Goal: Transaction & Acquisition: Purchase product/service

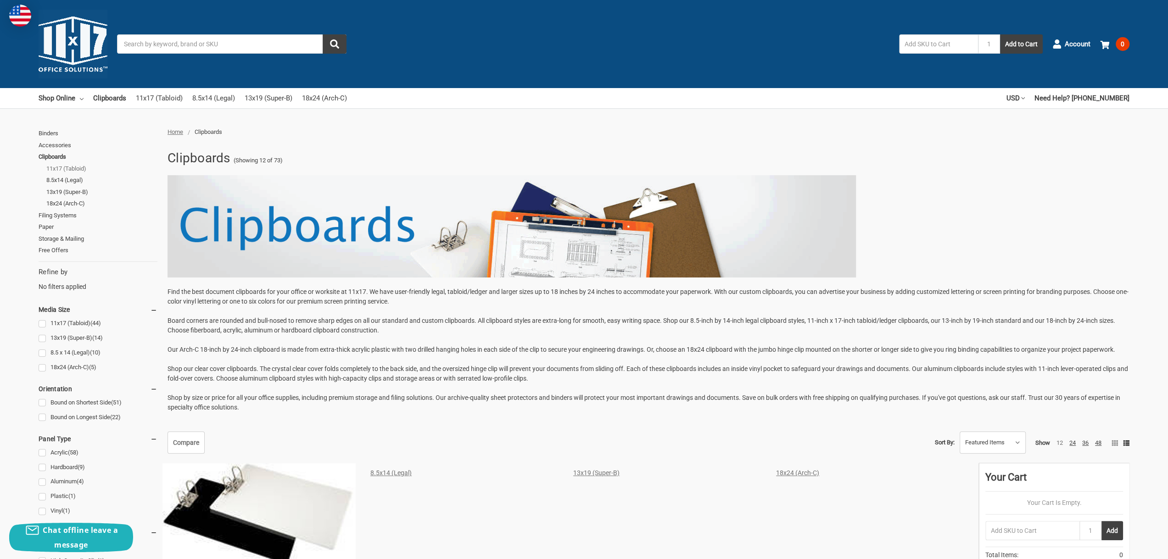
click at [81, 169] on link "11x17 (Tabloid)" at bounding box center [101, 169] width 111 height 12
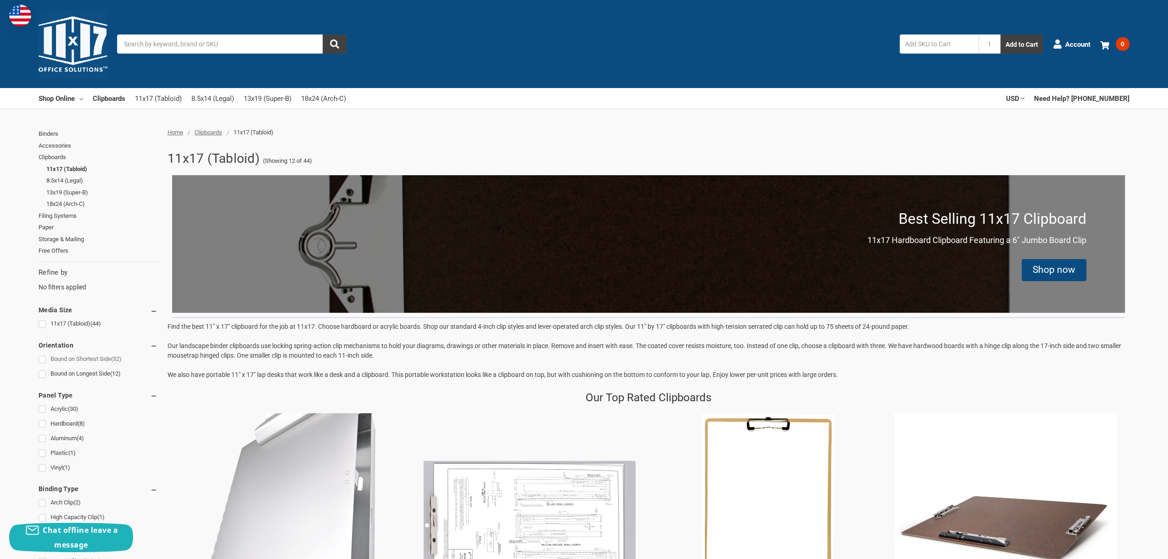
scroll to position [46, 0]
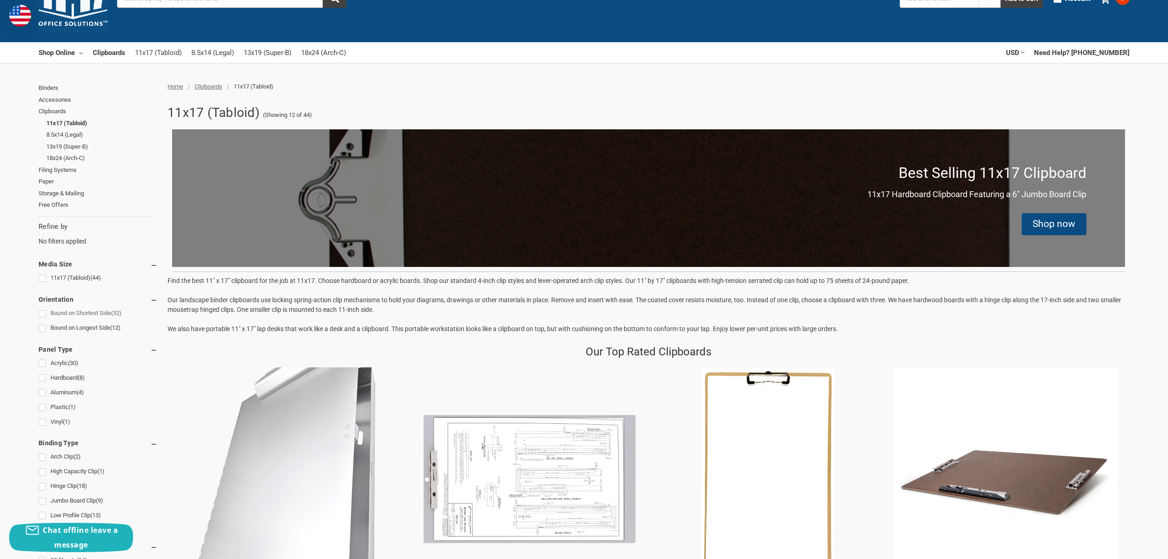
click at [46, 314] on link "Bound on Shortest Side (32)" at bounding box center [98, 313] width 119 height 12
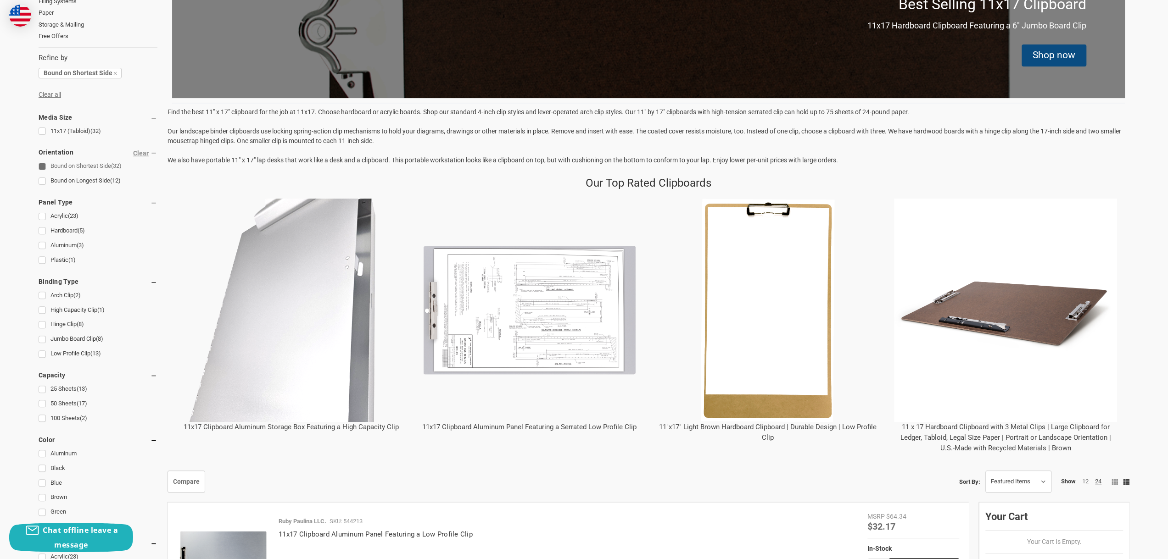
scroll to position [229, 0]
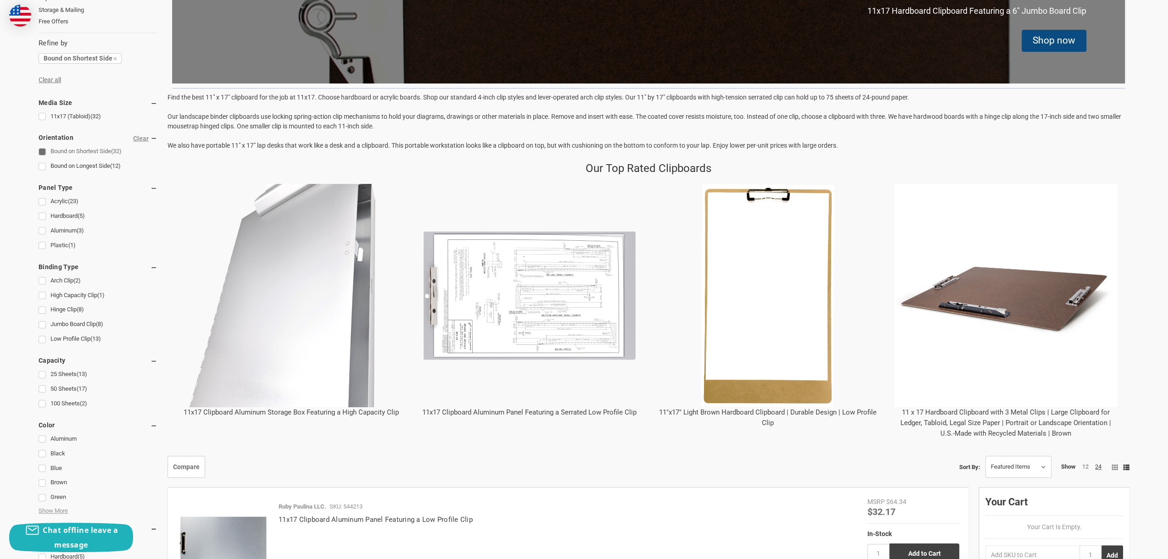
click at [325, 411] on link "11x17 Clipboard Aluminum Storage Box Featuring a High Capacity Clip" at bounding box center [291, 412] width 215 height 8
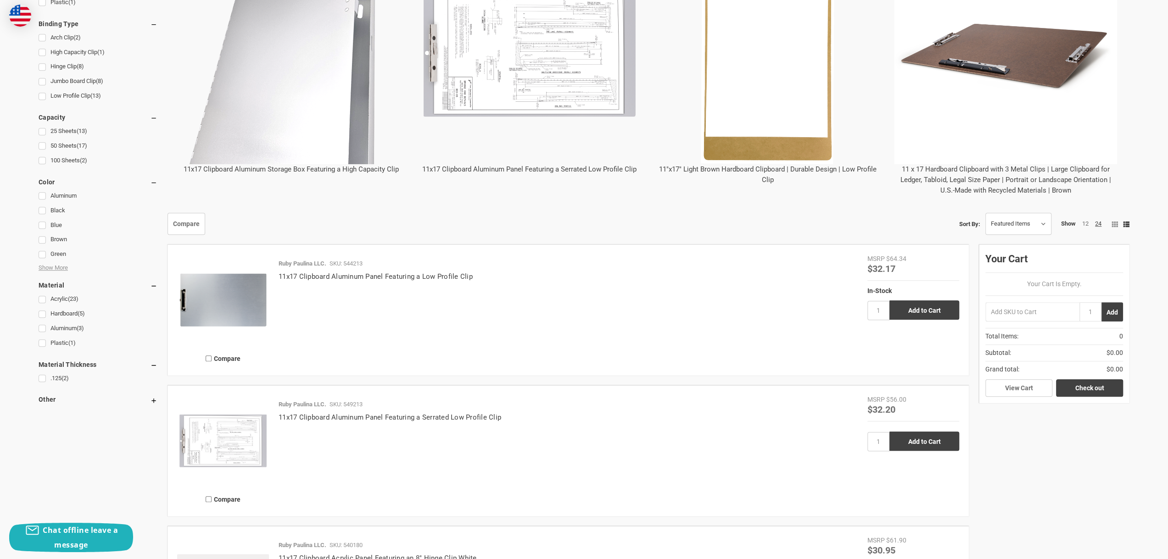
scroll to position [551, 0]
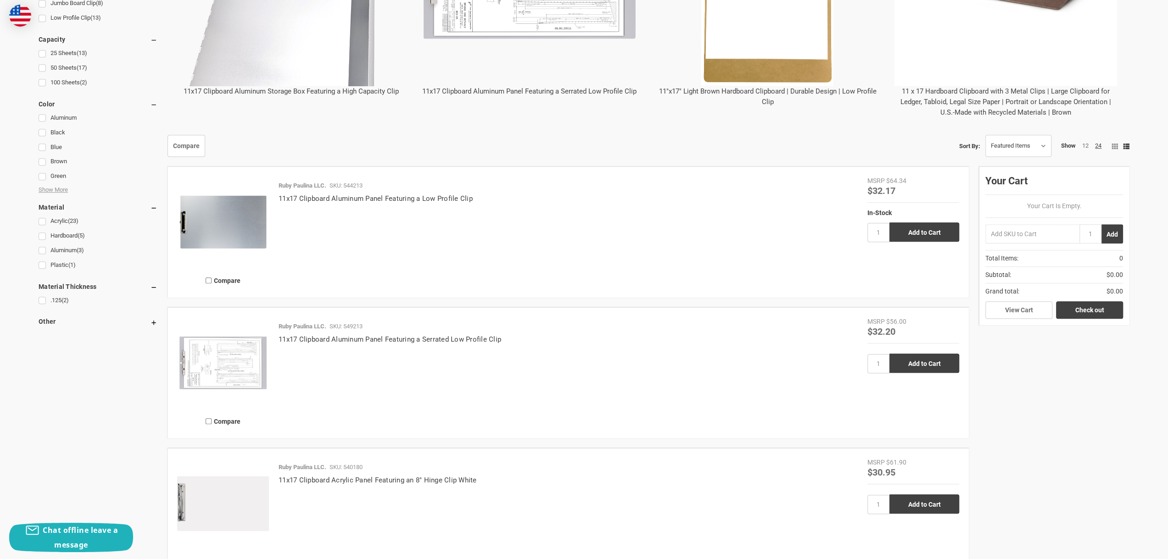
click at [71, 326] on h5 "Other" at bounding box center [98, 321] width 119 height 11
click at [94, 323] on h5 "Other" at bounding box center [98, 321] width 119 height 11
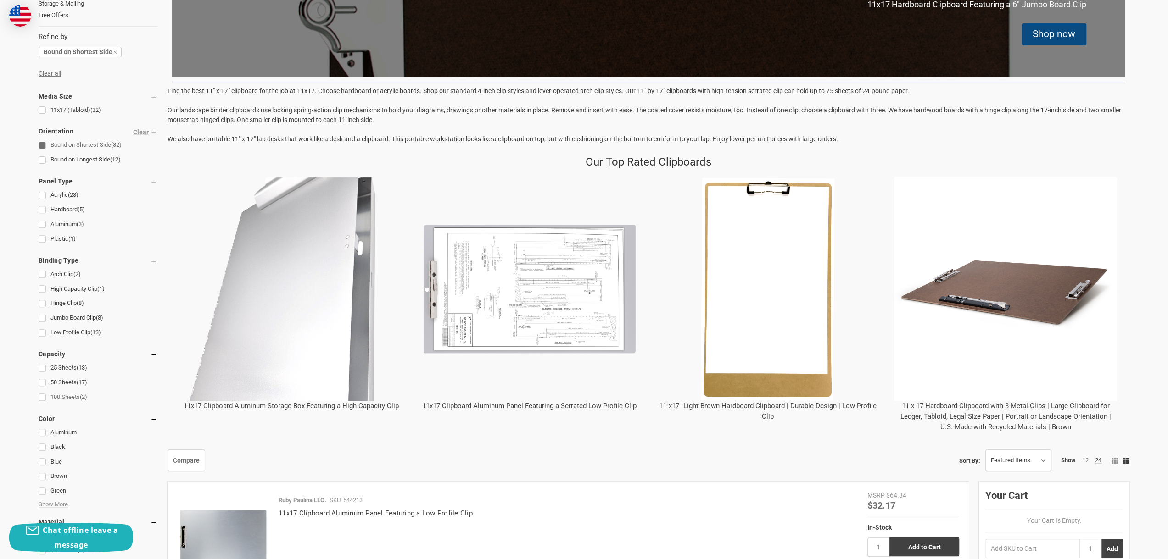
scroll to position [229, 0]
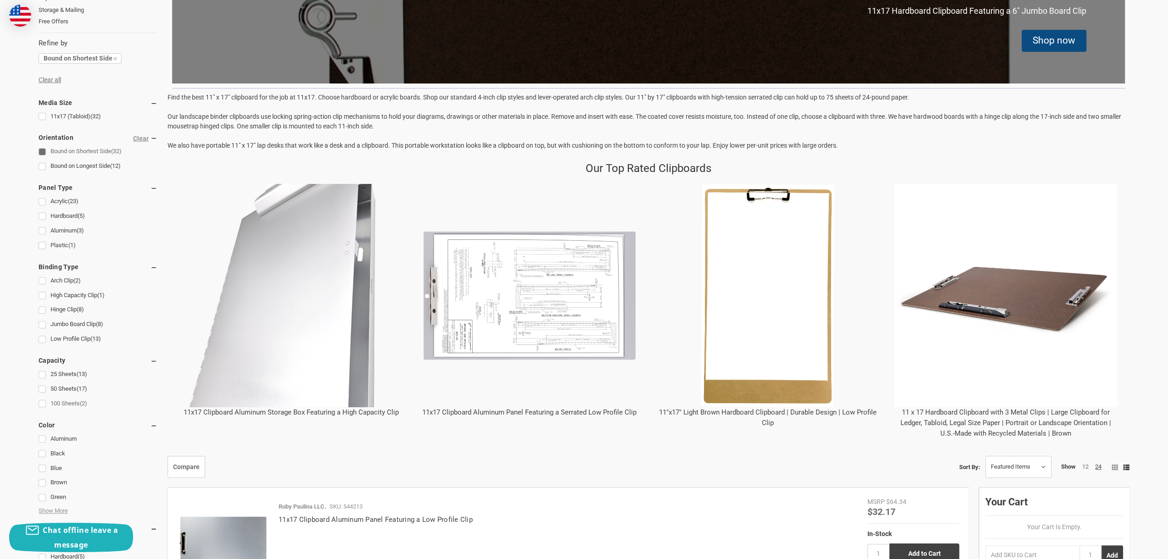
click at [61, 402] on link "100 Sheets (2)" at bounding box center [98, 404] width 119 height 12
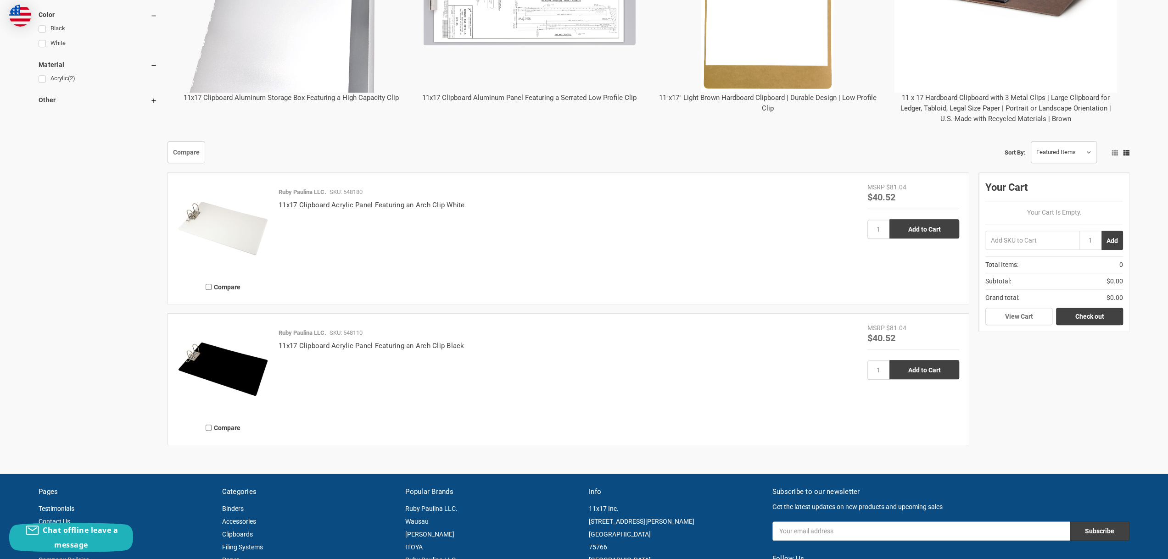
scroll to position [229, 0]
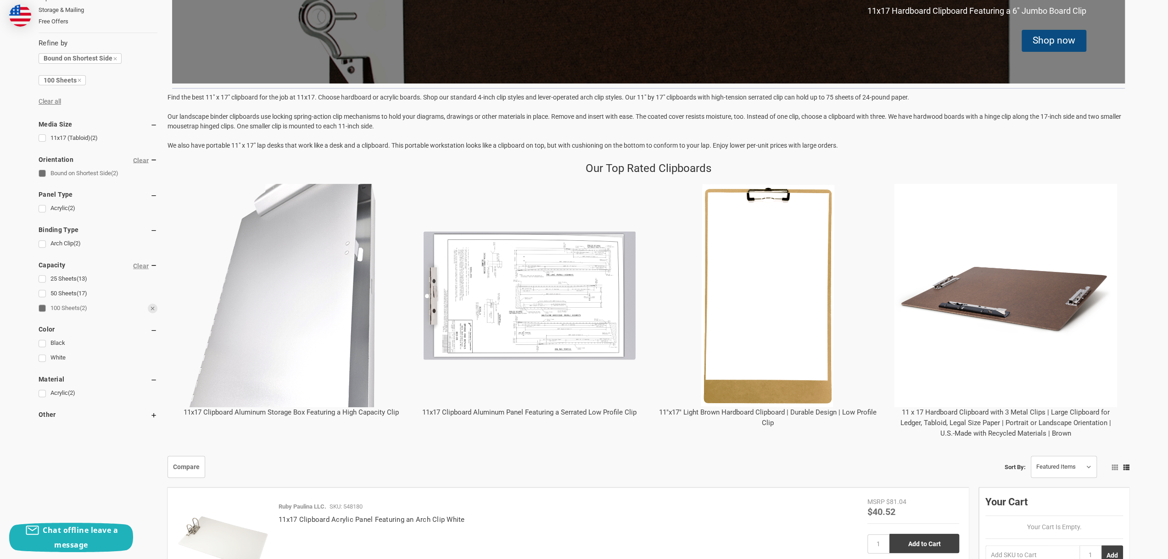
click at [41, 303] on link "100 Sheets (2)" at bounding box center [98, 308] width 119 height 12
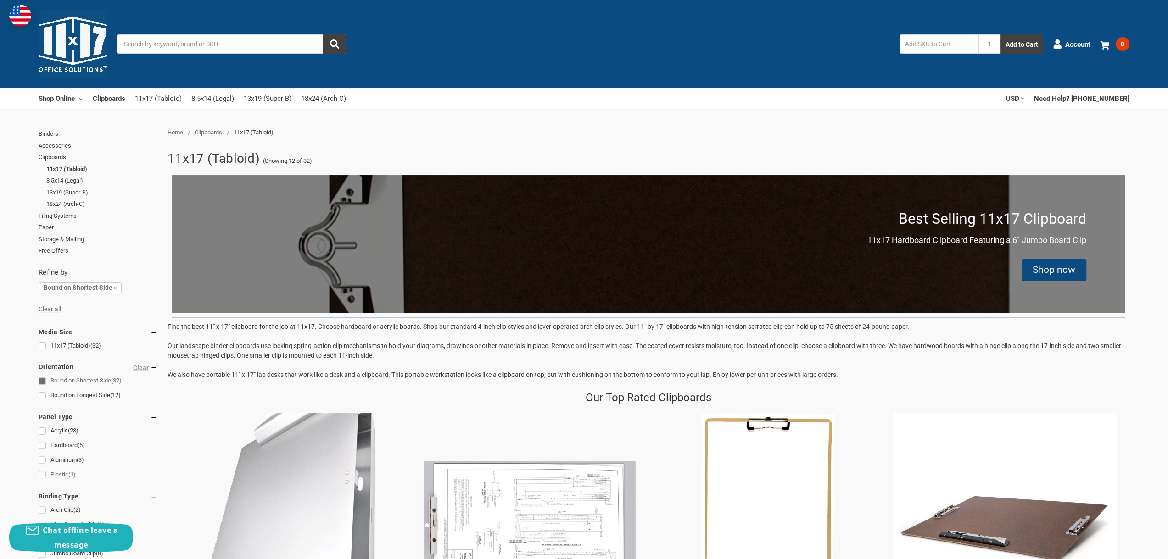
click at [44, 474] on link "Plastic (1)" at bounding box center [98, 475] width 119 height 12
